Goal: Check status: Check status

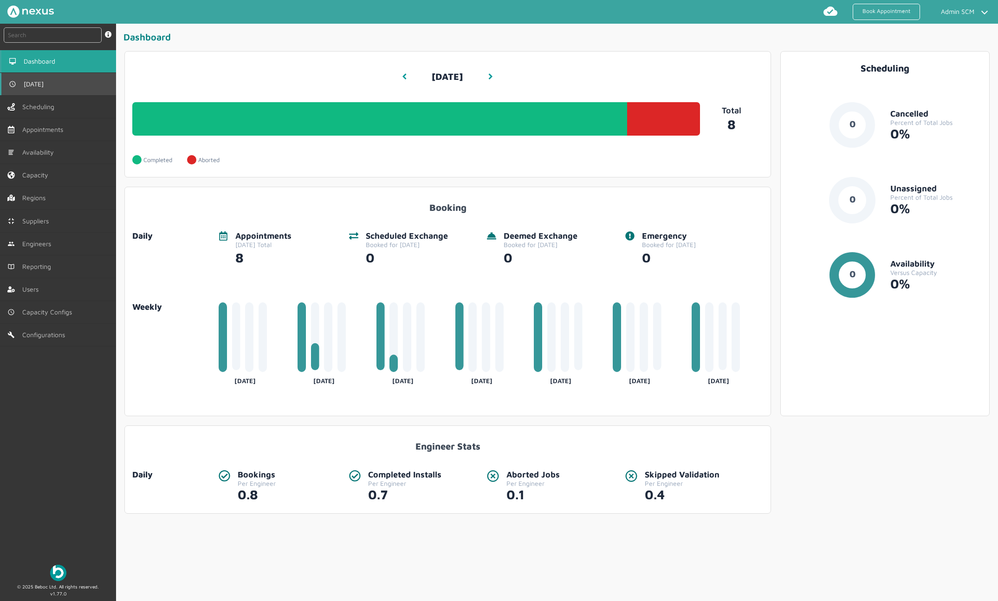
click at [35, 83] on span "[DATE]" at bounding box center [36, 83] width 24 height 7
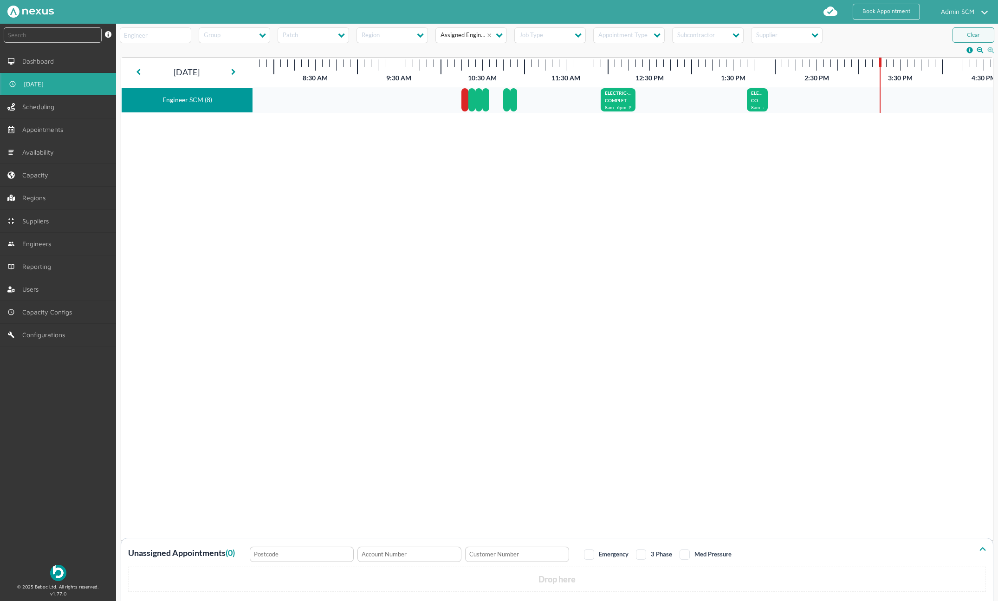
scroll to position [0, 162]
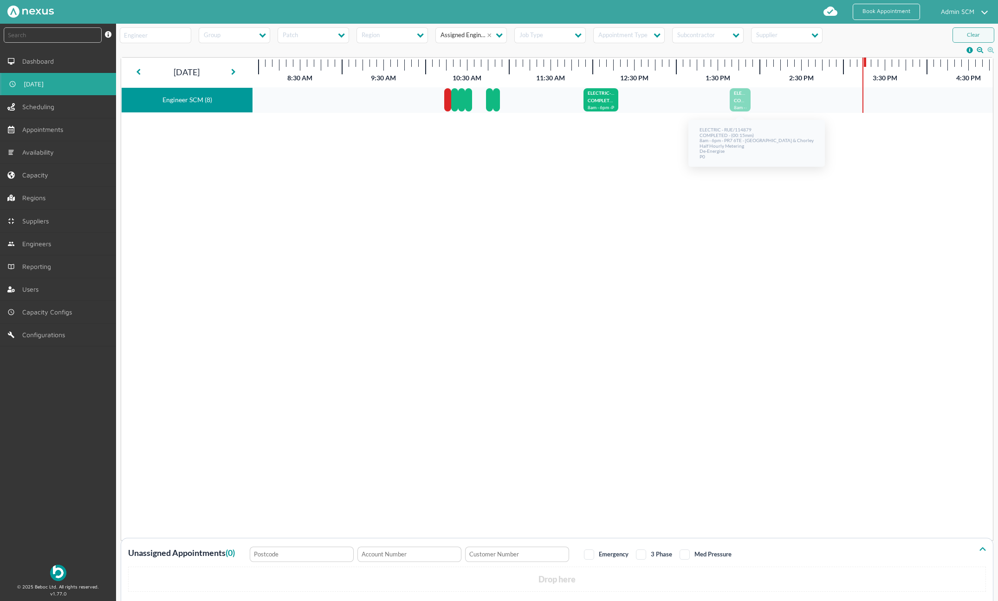
click at [738, 100] on span "COMPLETED" at bounding box center [748, 100] width 28 height 6
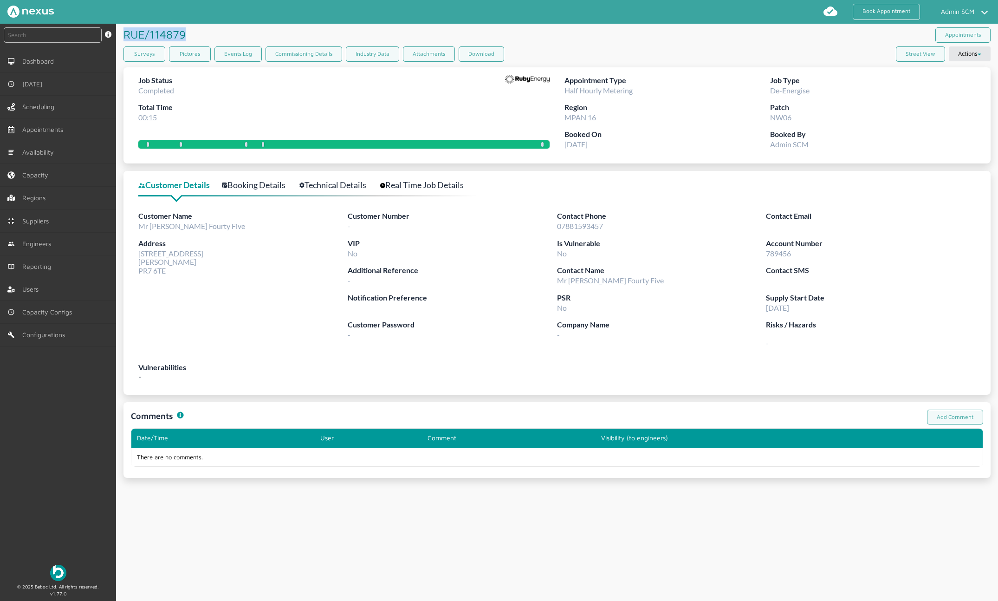
drag, startPoint x: 184, startPoint y: 32, endPoint x: 126, endPoint y: 31, distance: 58.0
click at [126, 31] on h1 "RUE/114879 ️️️" at bounding box center [155, 34] width 65 height 21
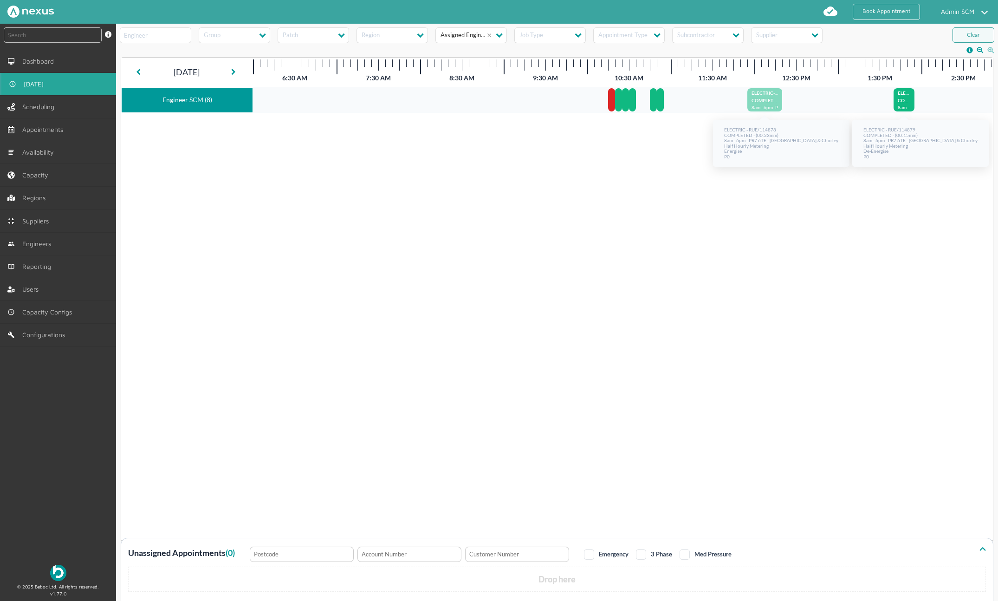
click at [773, 97] on p "ELECTRIC - RUE/114878" at bounding box center [765, 94] width 26 height 7
click at [901, 104] on p "COMPLETED - (00:15m)" at bounding box center [904, 101] width 13 height 7
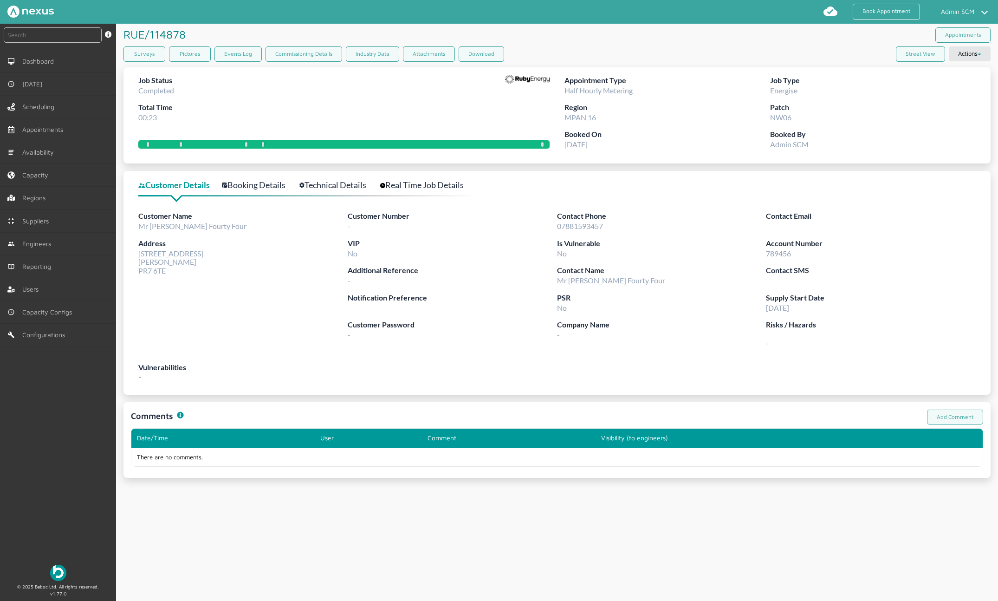
click at [184, 31] on h1 "RUE/114878 ️️️" at bounding box center [155, 34] width 65 height 21
copy h1 "RUE/114878 ️️️"
drag, startPoint x: 187, startPoint y: 33, endPoint x: 119, endPoint y: 32, distance: 67.8
click at [119, 32] on article "RUE/114878 ️️️ Appointments Surveys Pictures Events Log Commissioning Details I…" at bounding box center [557, 251] width 882 height 454
click at [330, 117] on div "Job Status Completed Total Time 00:23" at bounding box center [343, 102] width 411 height 54
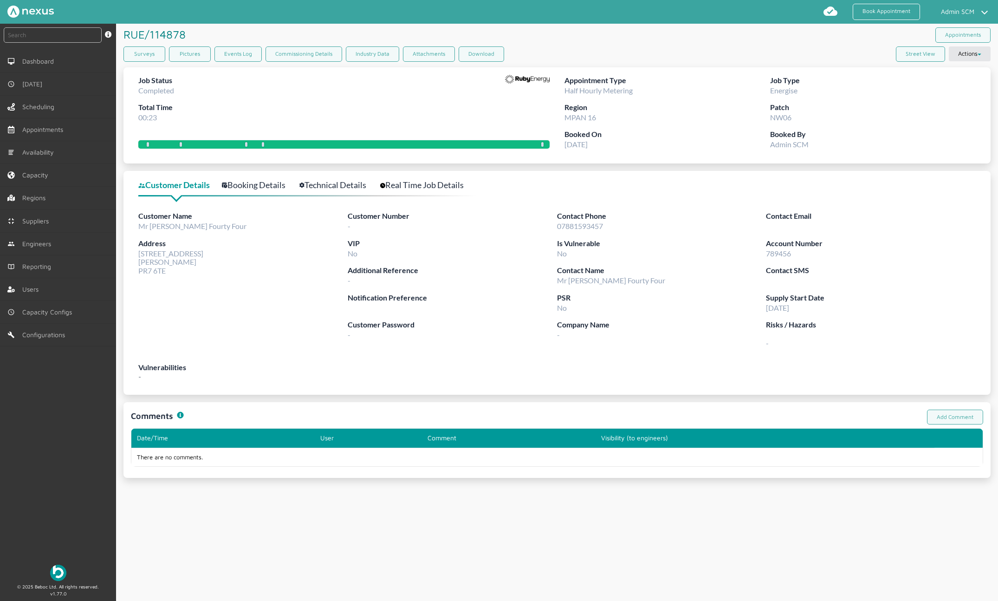
click at [705, 162] on div "Appointment Type Half [DEMOGRAPHIC_DATA] Metering Job Type Energise Region MPAN…" at bounding box center [766, 115] width 419 height 96
click at [286, 43] on div "RUE/114879 ️️️" at bounding box center [340, 34] width 434 height 21
copy h1 "RUE/114879"
drag, startPoint x: 186, startPoint y: 33, endPoint x: 126, endPoint y: 32, distance: 59.9
click at [126, 32] on h1 "RUE/114879 ️️️" at bounding box center [155, 34] width 65 height 21
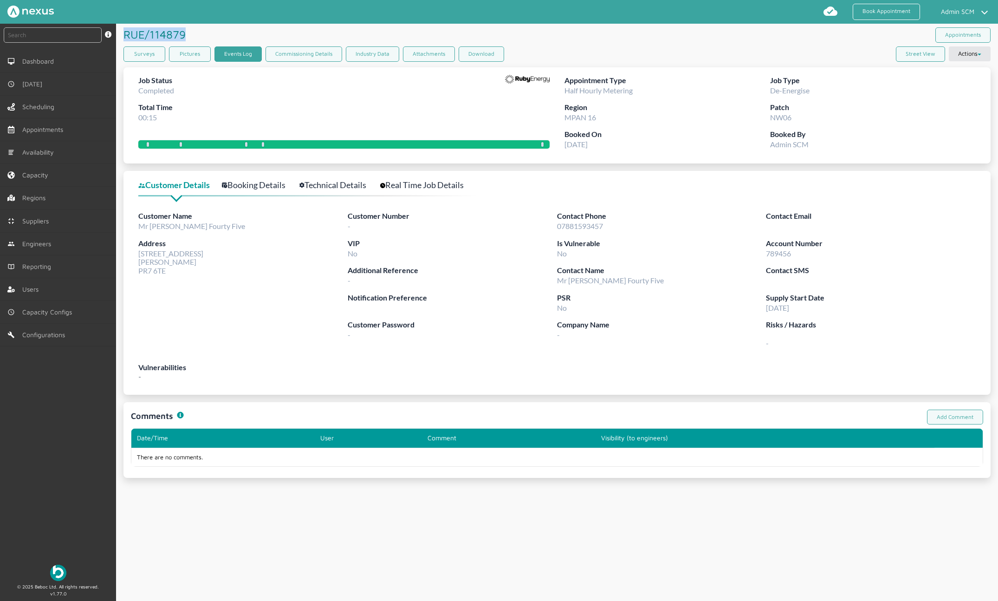
click at [235, 54] on link "Events Log" at bounding box center [237, 53] width 47 height 15
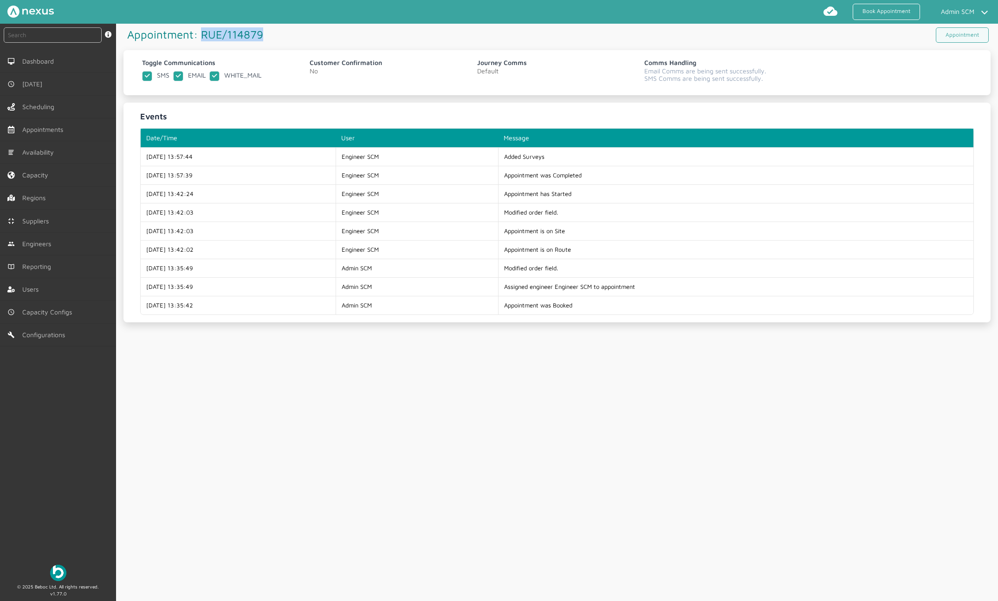
copy h1 "RUE/114879"
drag, startPoint x: 202, startPoint y: 36, endPoint x: 259, endPoint y: 39, distance: 57.2
click at [259, 39] on h1 "Appointment: RUE/114879 ️️️" at bounding box center [340, 34] width 434 height 21
click at [964, 36] on link "Appointment" at bounding box center [962, 34] width 53 height 15
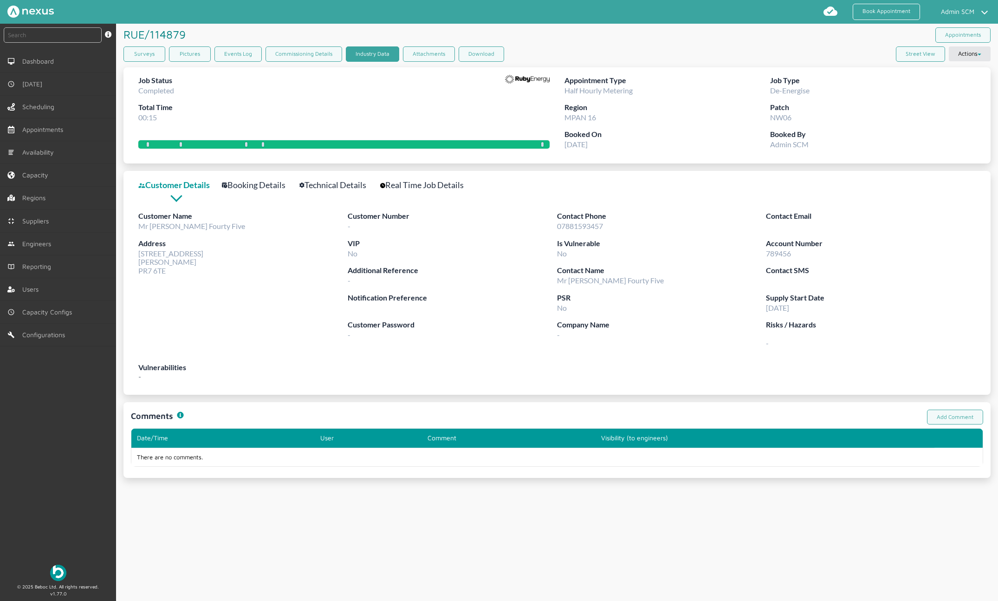
click at [368, 57] on link "Industry Data" at bounding box center [372, 53] width 53 height 15
click at [634, 54] on div "Surveys Pictures Events Log Commissioning Details Industry Data Attachments Dow…" at bounding box center [556, 55] width 867 height 19
click at [713, 30] on div "RUE/114879 ️️️ Appointments" at bounding box center [556, 35] width 867 height 23
click at [536, 52] on button "Submit DFP" at bounding box center [532, 53] width 49 height 15
click at [646, 59] on div "Surveys Pictures Events Log Commissioning Details Industry Data Attachments Dow…" at bounding box center [556, 55] width 867 height 19
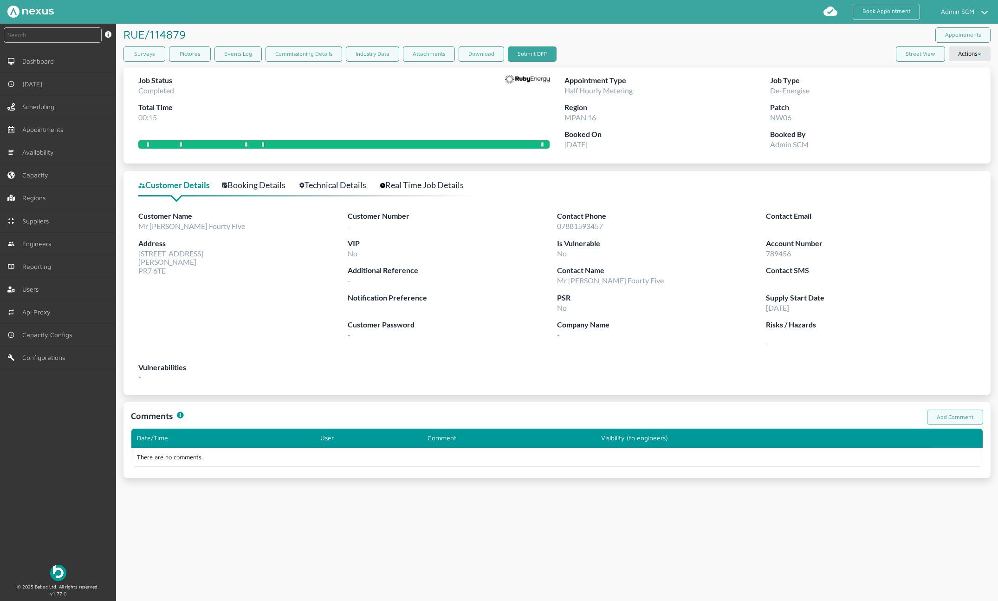
click at [542, 53] on button "Submit DFP" at bounding box center [532, 53] width 49 height 15
click at [538, 50] on button "Submit DFP" at bounding box center [532, 53] width 49 height 15
click at [235, 55] on link "Events Log" at bounding box center [237, 53] width 47 height 15
click at [378, 55] on link "Industry Data" at bounding box center [372, 53] width 53 height 15
copy h1 "RUE/114879 ️️️"
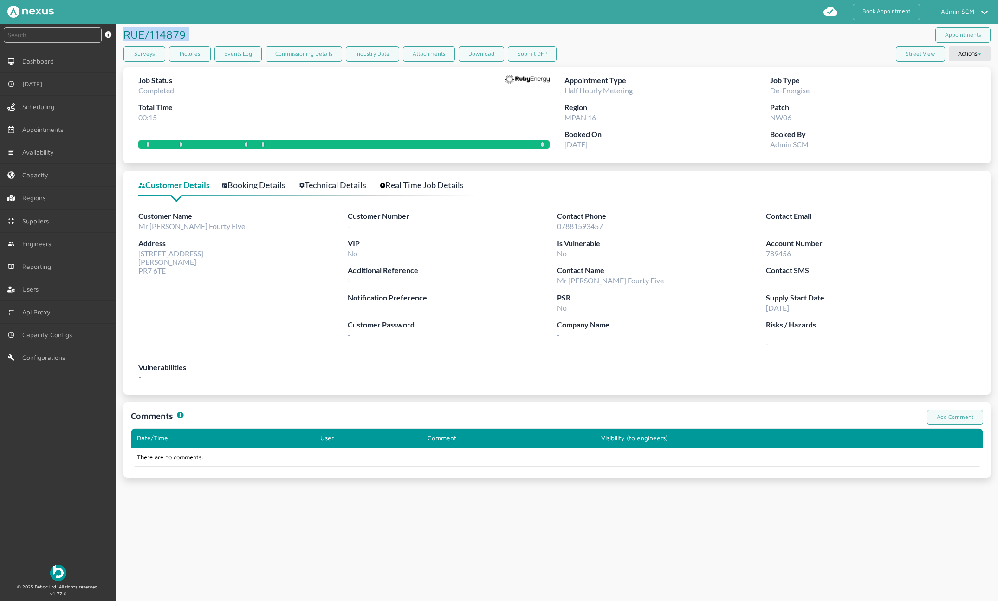
drag, startPoint x: 189, startPoint y: 37, endPoint x: 124, endPoint y: 33, distance: 64.6
click at [124, 33] on div "RUE/114879 ️️️" at bounding box center [340, 34] width 434 height 21
